Goal: Task Accomplishment & Management: Use online tool/utility

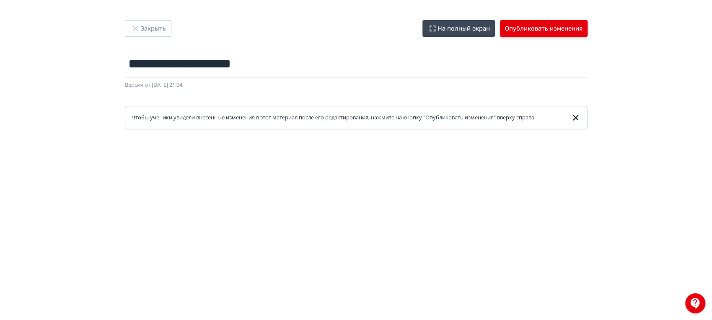
click at [554, 29] on button "Опубликовать изменения" at bounding box center [544, 28] width 88 height 17
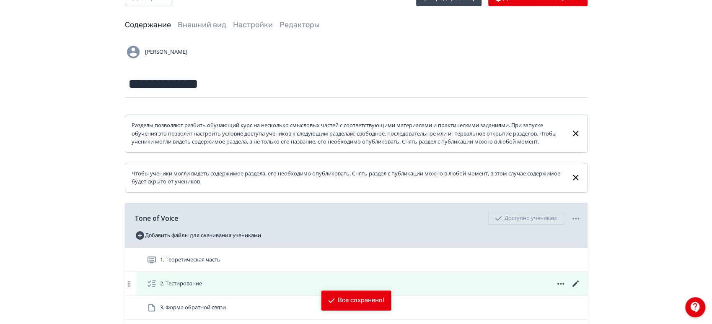
scroll to position [125, 0]
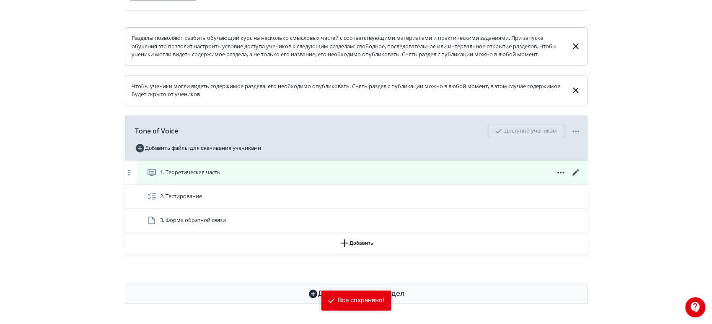
click at [576, 170] on icon at bounding box center [576, 172] width 10 height 10
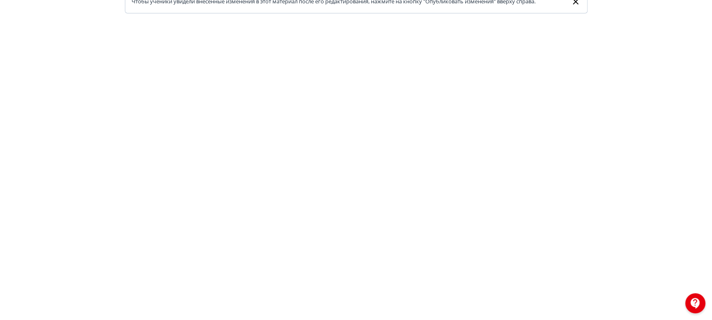
scroll to position [203, 0]
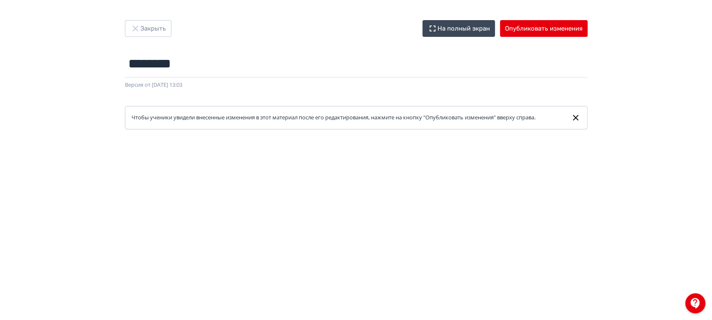
click at [136, 19] on div "Закрыть На полный экран Опубликовать изменения ******** Название задания... Вер…" at bounding box center [356, 160] width 712 height 320
click at [140, 25] on button "Закрыть" at bounding box center [148, 28] width 47 height 17
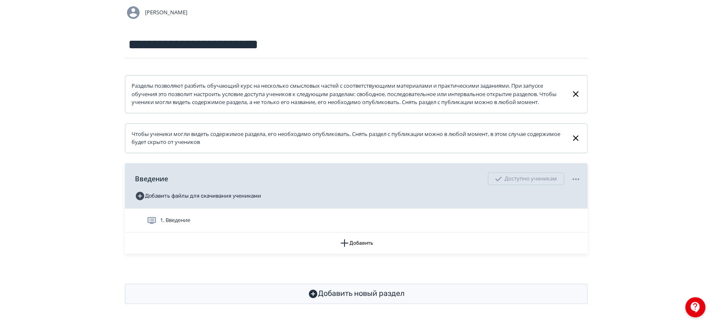
scroll to position [78, 0]
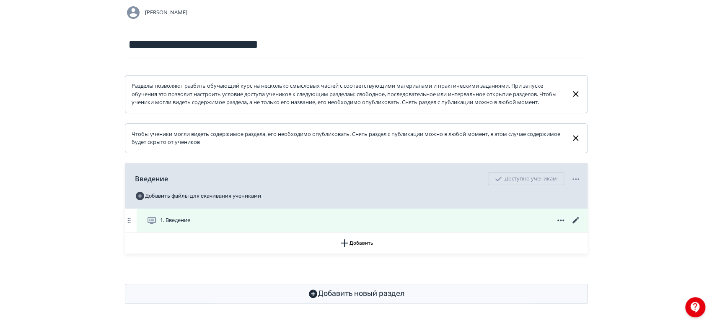
click at [322, 221] on div "1. Введение" at bounding box center [364, 220] width 434 height 10
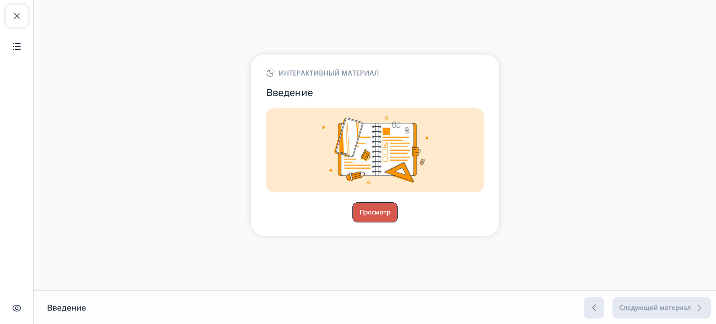
click at [379, 218] on button "Просмотр" at bounding box center [374, 212] width 45 height 20
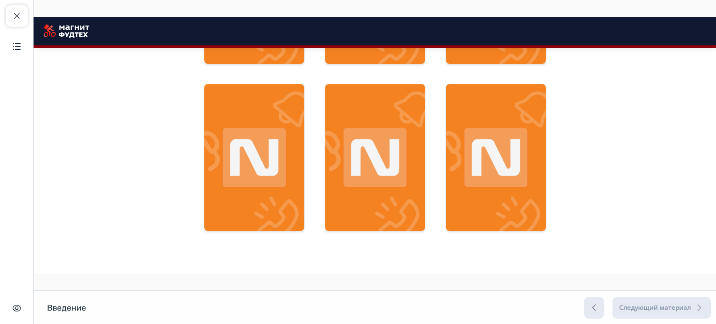
scroll to position [415, 0]
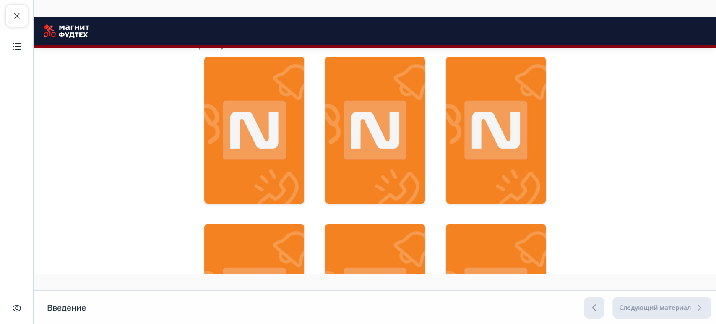
click at [259, 127] on img at bounding box center [254, 130] width 100 height 147
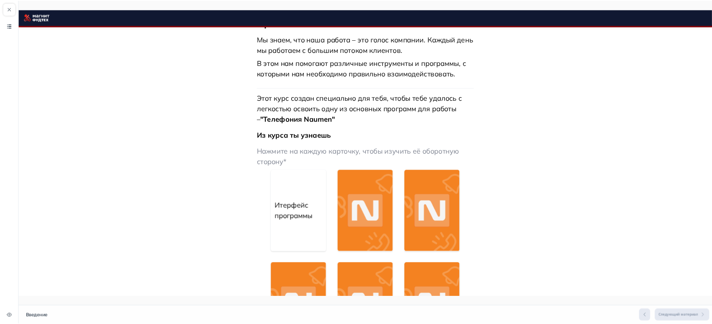
scroll to position [0, 0]
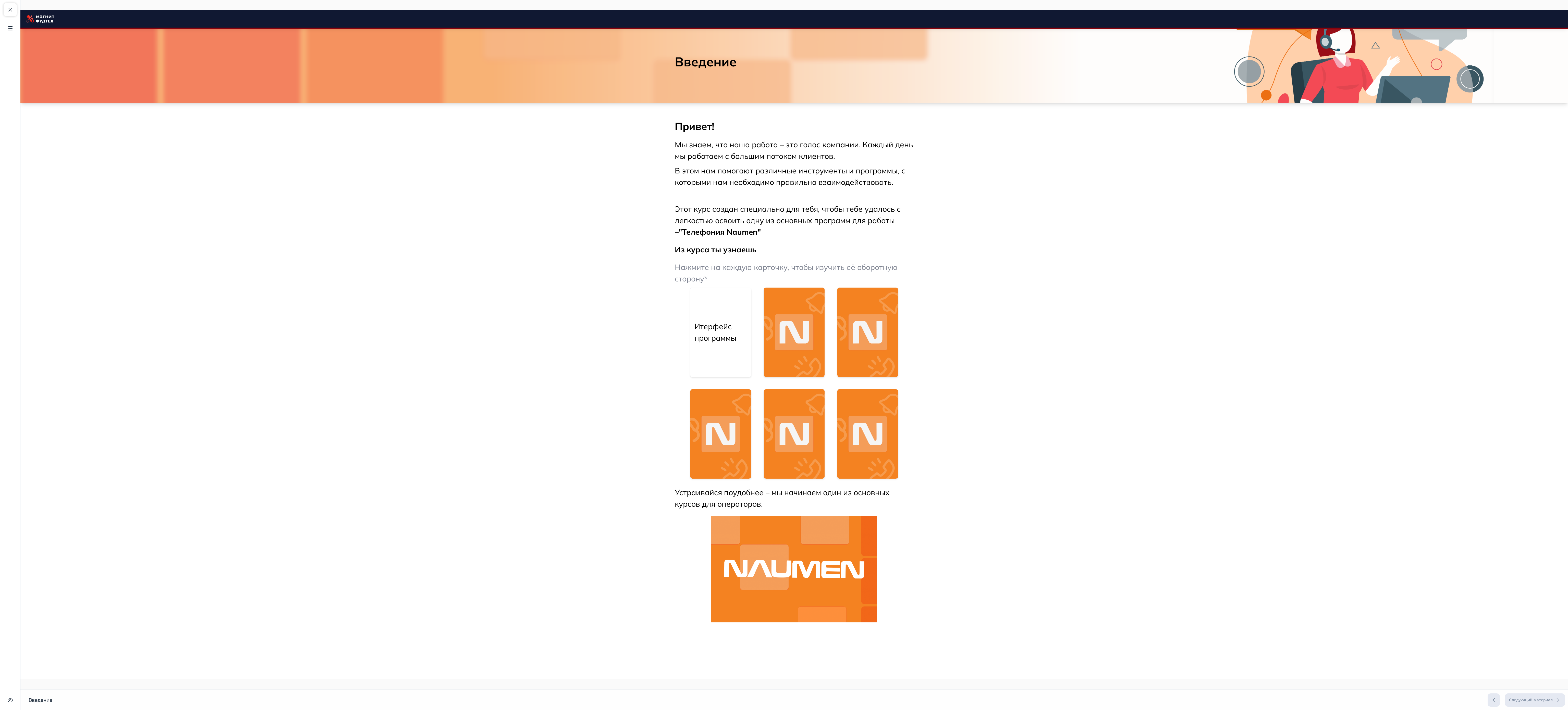
click at [433, 197] on img at bounding box center [794, 332] width 61 height 90
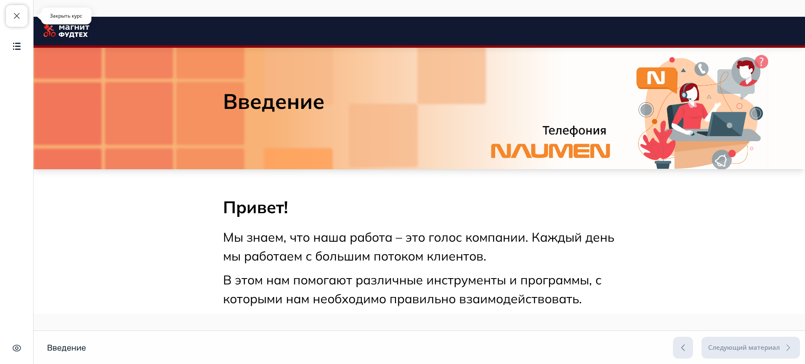
click at [24, 16] on button "Закрыть курс" at bounding box center [17, 16] width 22 height 22
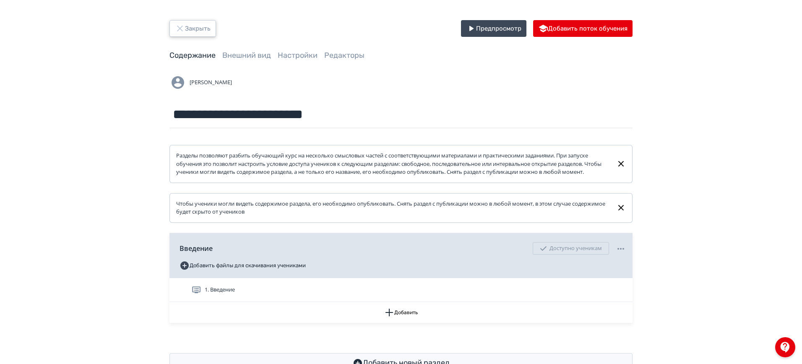
click at [207, 29] on button "Закрыть" at bounding box center [192, 28] width 47 height 17
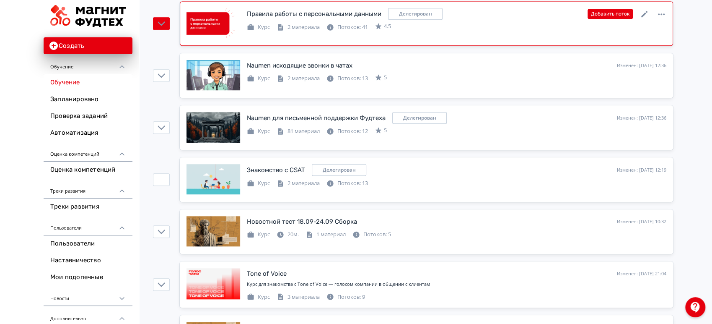
scroll to position [419, 0]
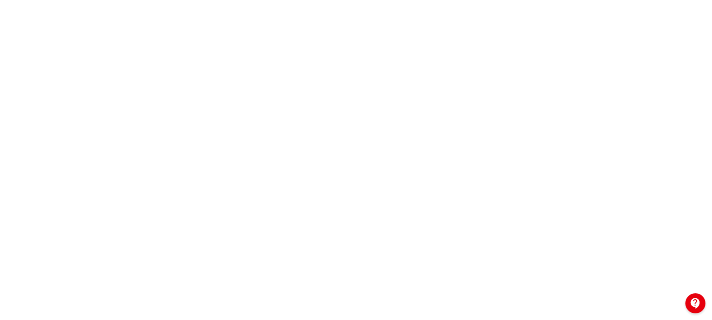
scroll to position [203, 0]
